Goal: Information Seeking & Learning: Check status

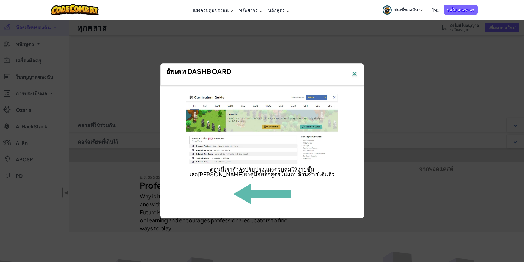
click at [354, 73] on img at bounding box center [354, 74] width 7 height 8
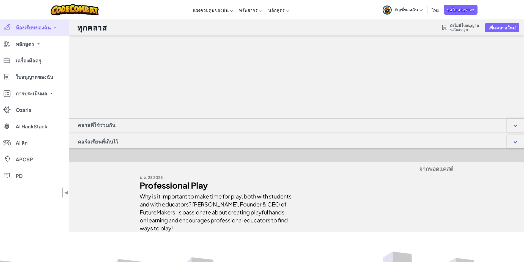
click at [405, 10] on span "บัญชีของฉัน" at bounding box center [408, 10] width 29 height 6
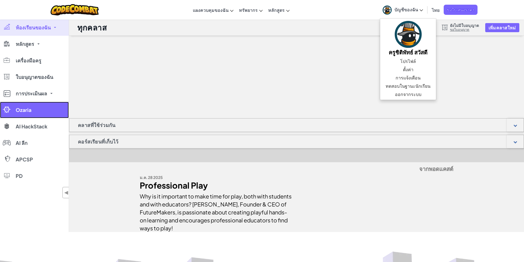
click at [20, 111] on span "Ozaria" at bounding box center [24, 110] width 16 height 5
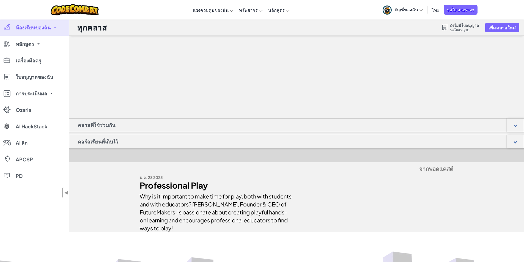
click at [35, 29] on span "ห้องเรียนของฉัน" at bounding box center [33, 27] width 35 height 5
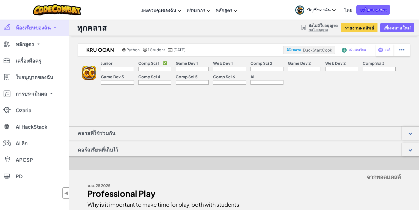
drag, startPoint x: 104, startPoint y: 0, endPoint x: 187, endPoint y: 100, distance: 129.6
click at [185, 101] on div "Kru OOAN Python 1 Student [DATE] โค้ดคลาส DuckStartCook [PERSON_NAME]นักเรียน แ…" at bounding box center [244, 141] width 350 height 196
click at [361, 28] on button "รายงานผลลัพธ์" at bounding box center [359, 27] width 36 height 9
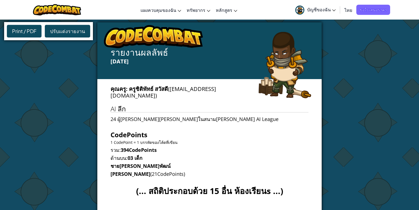
click at [331, 9] on span "บัญชีของฉัน" at bounding box center [321, 10] width 29 height 6
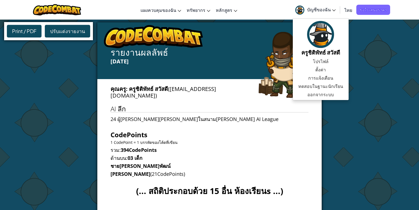
drag, startPoint x: 401, startPoint y: 6, endPoint x: 408, endPoint y: 7, distance: 7.0
click at [401, 6] on div "สลับการนำทาง แผงควบคุมของฉัน แดชบอร์ดครู CodeCombat กระดานควบคุมของครู Ozaria ท…" at bounding box center [210, 10] width 422 height 20
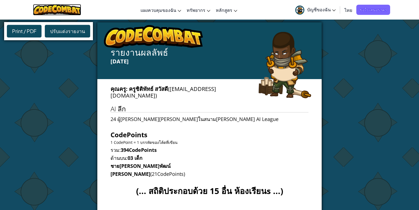
click at [61, 9] on img at bounding box center [57, 9] width 48 height 11
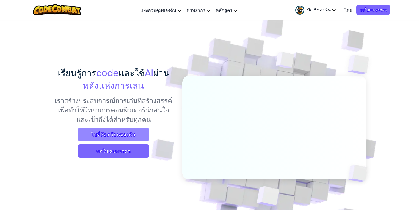
click at [125, 136] on span "ไปที่ห้องเรียนของฉัน" at bounding box center [113, 134] width 71 height 13
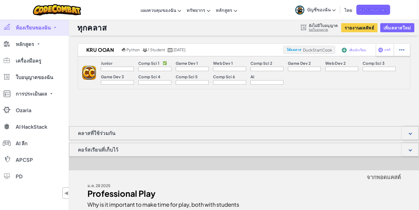
click at [176, 68] on div at bounding box center [192, 69] width 33 height 4
click at [117, 68] on div at bounding box center [117, 69] width 33 height 4
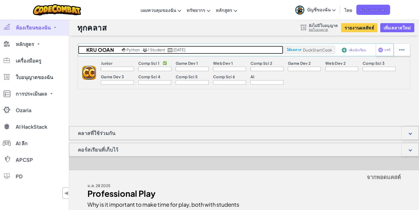
click at [153, 49] on span "1 Student" at bounding box center [156, 49] width 17 height 5
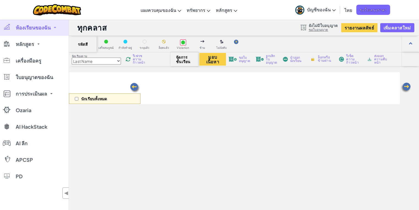
select select "560f1a9f22961295f9427742"
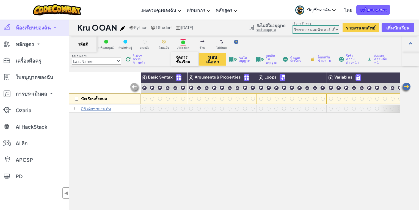
click at [135, 89] on img at bounding box center [134, 87] width 11 height 11
click at [132, 87] on img at bounding box center [134, 87] width 11 height 11
